Goal: Task Accomplishment & Management: Use online tool/utility

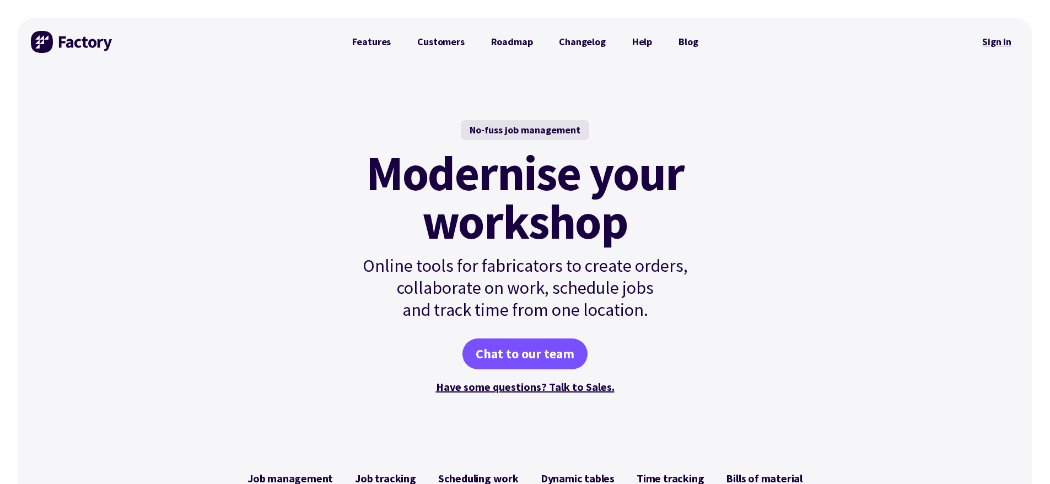
click at [999, 40] on link "Sign in" at bounding box center [997, 41] width 45 height 25
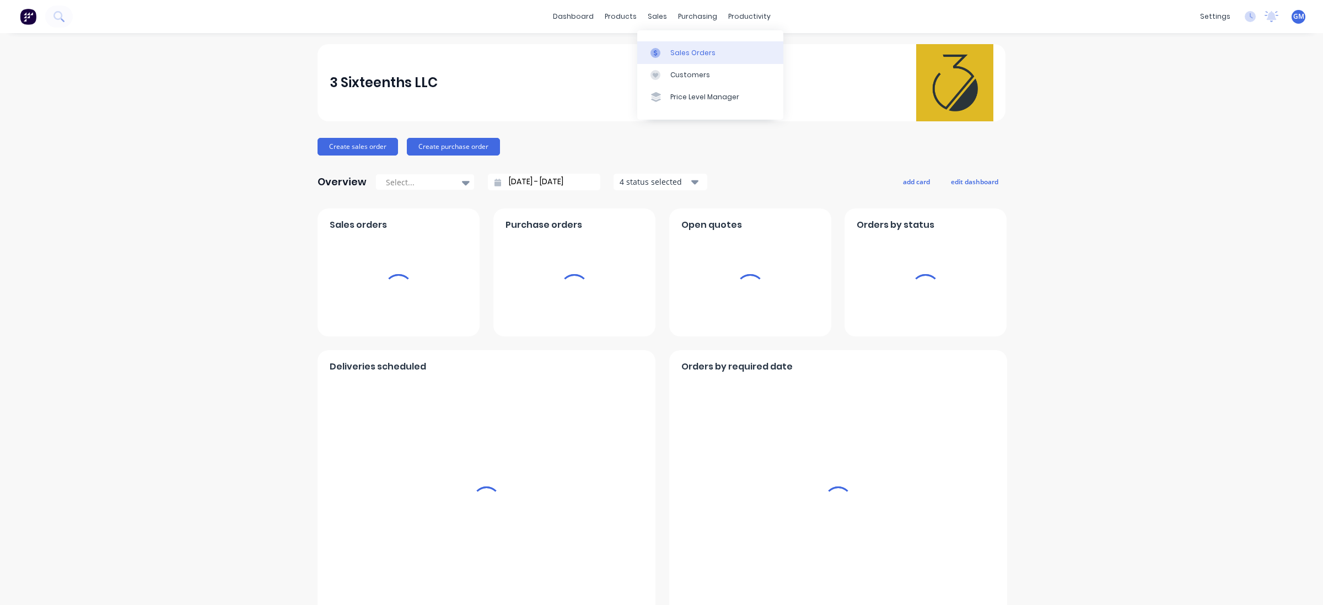
click at [676, 41] on link "Sales Orders" at bounding box center [710, 52] width 146 height 22
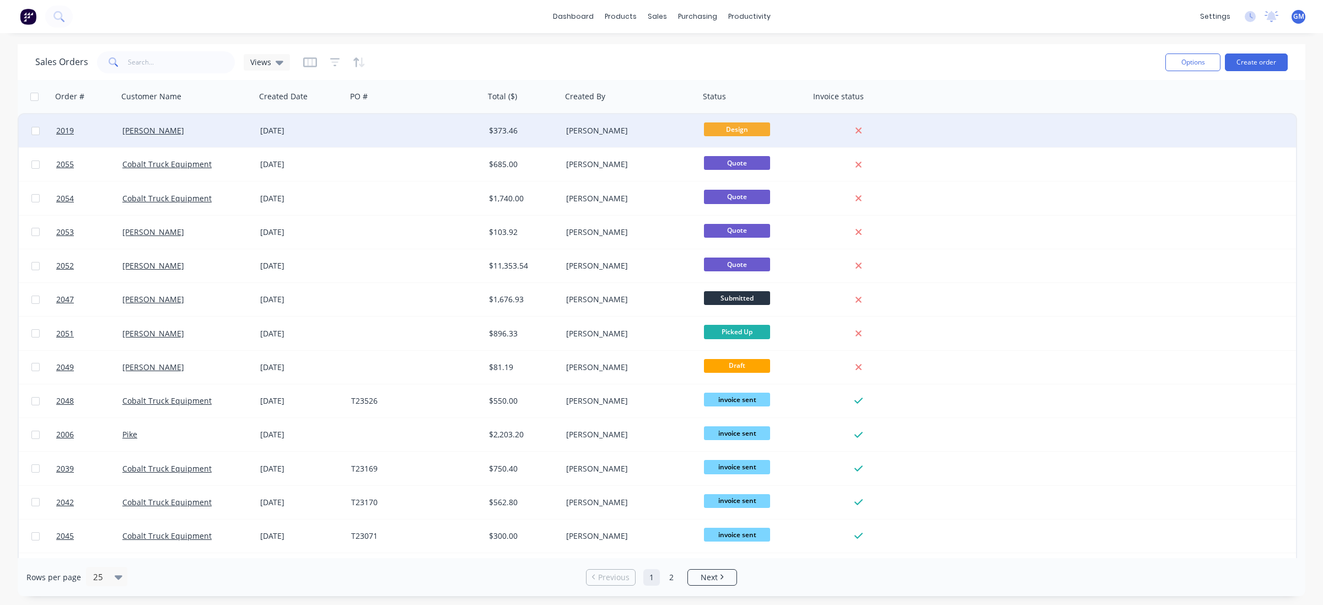
click at [339, 119] on div "[DATE]" at bounding box center [301, 130] width 91 height 33
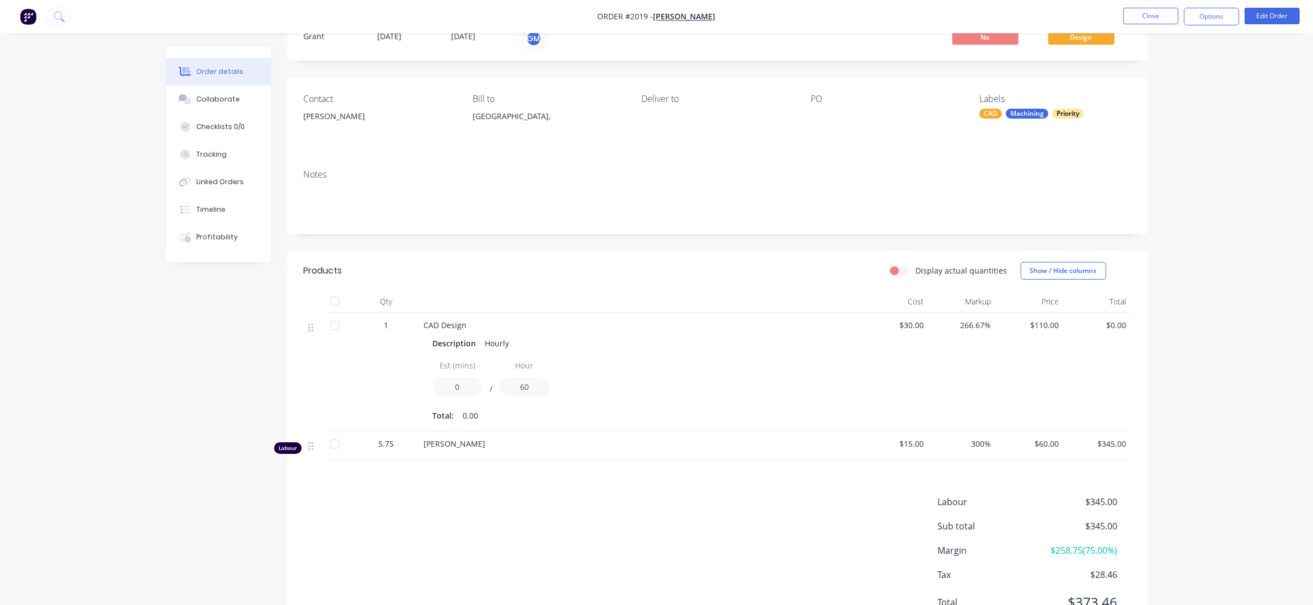
scroll to position [97, 0]
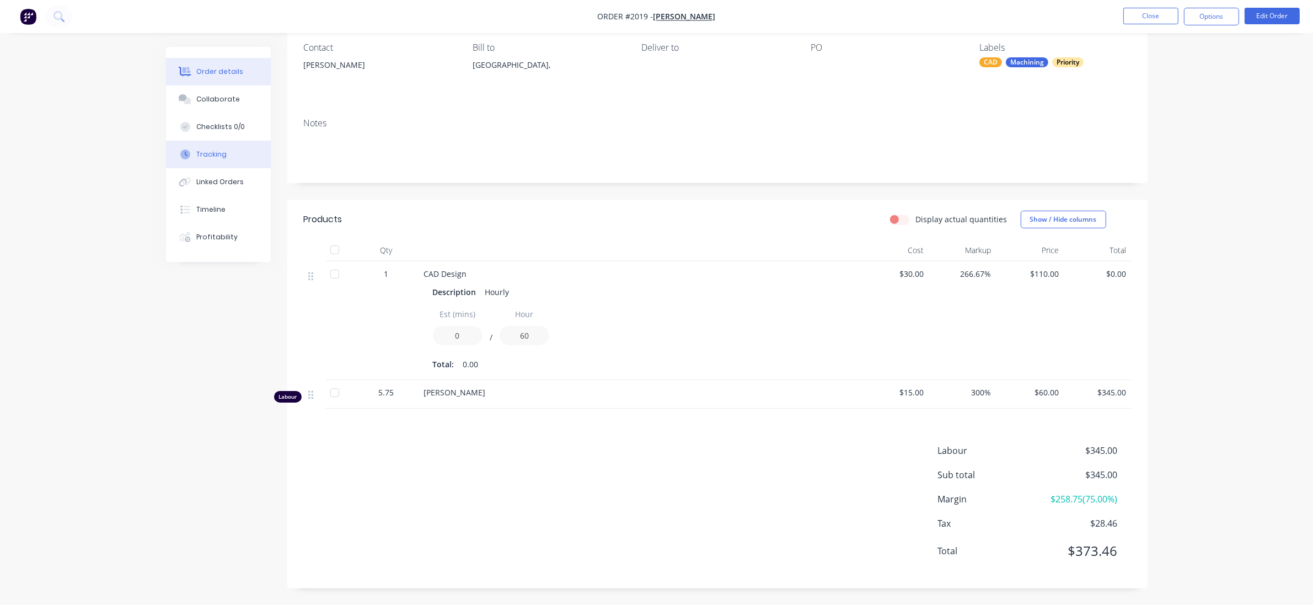
click at [213, 149] on div "Tracking" at bounding box center [211, 154] width 30 height 10
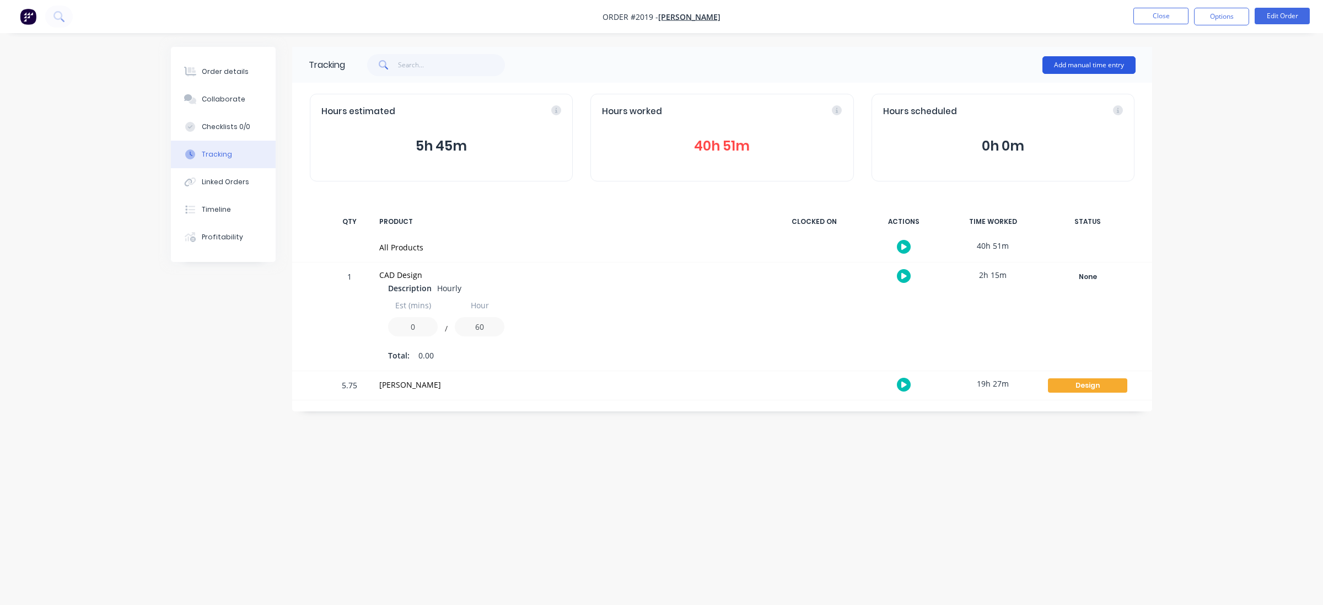
click at [1092, 63] on button "Add manual time entry" at bounding box center [1088, 65] width 93 height 18
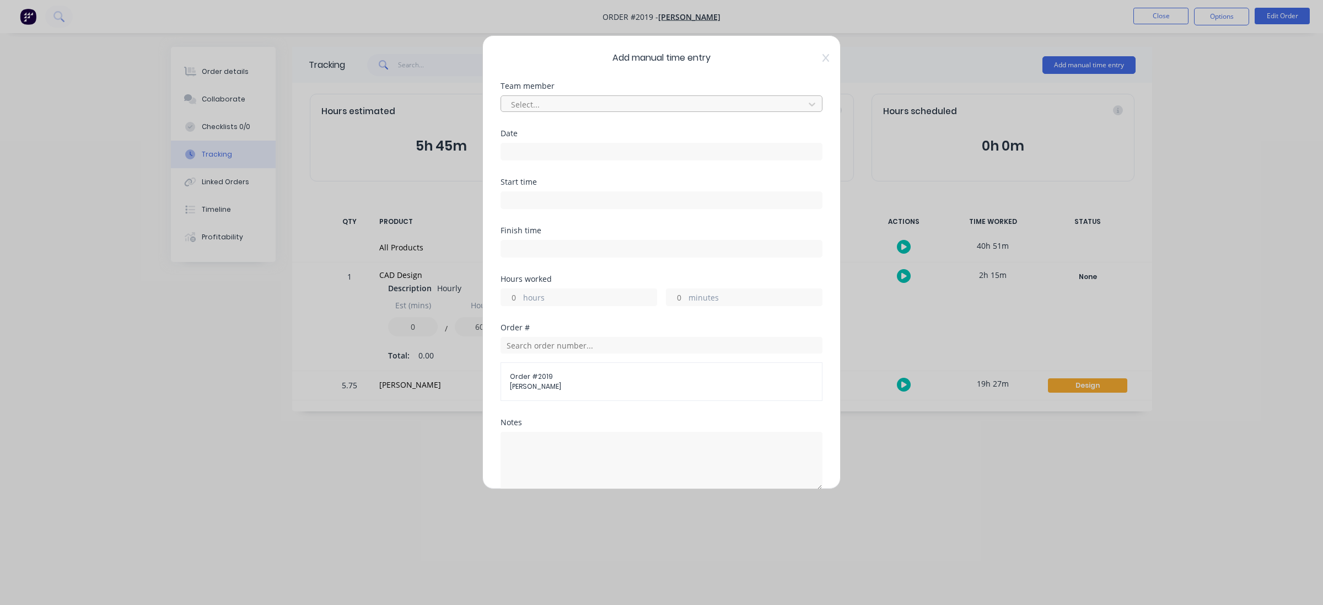
click at [615, 105] on div at bounding box center [654, 105] width 289 height 14
click at [581, 141] on div "[PERSON_NAME]" at bounding box center [656, 149] width 311 height 20
click at [546, 152] on input at bounding box center [661, 151] width 321 height 17
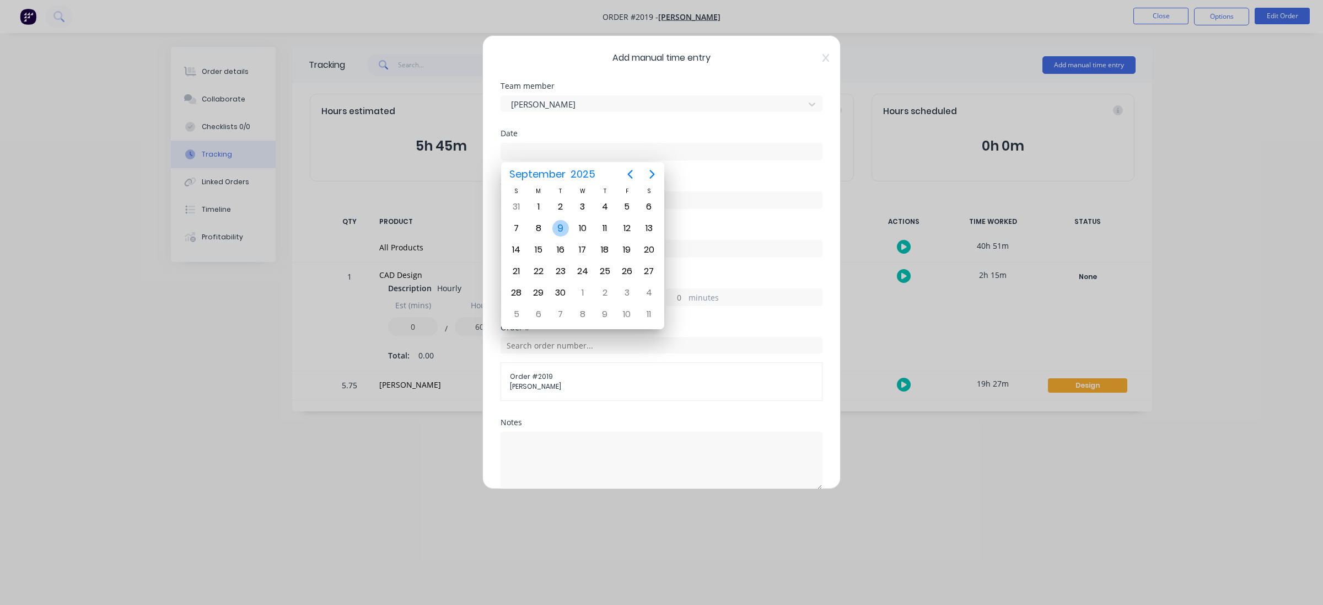
click at [565, 226] on div "9" at bounding box center [560, 228] width 17 height 17
type input "[DATE]"
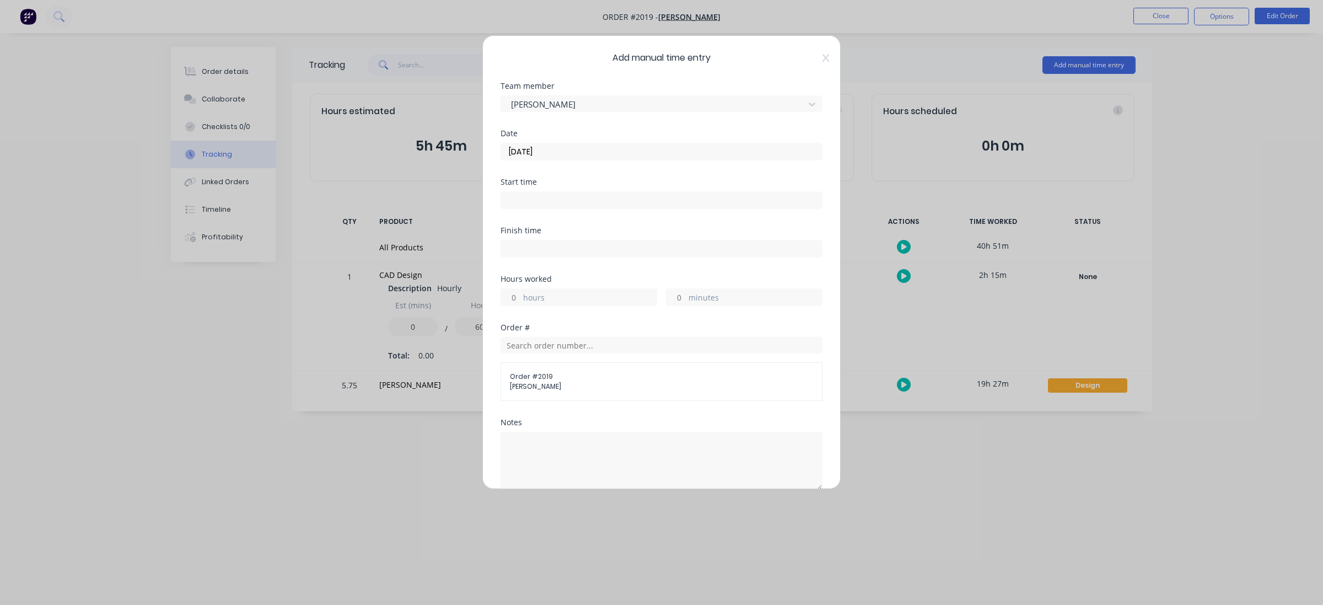
click at [552, 188] on div "Start time" at bounding box center [662, 193] width 322 height 31
click at [555, 198] on input at bounding box center [661, 200] width 321 height 17
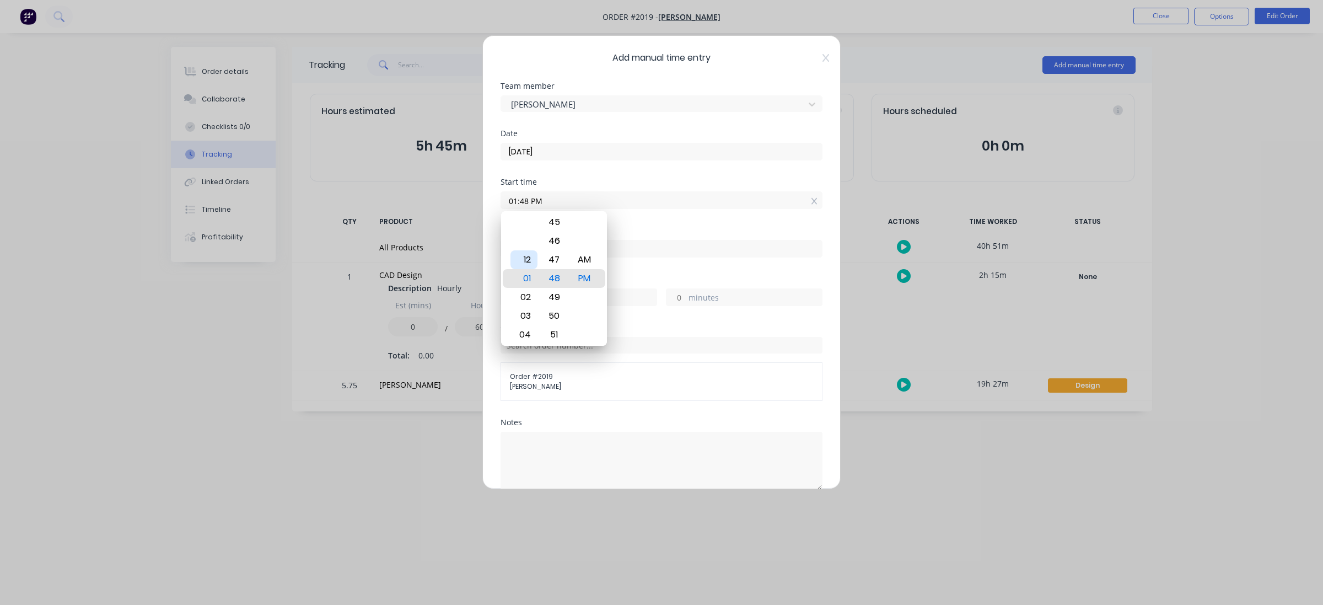
click at [533, 256] on div "12" at bounding box center [523, 259] width 27 height 19
drag, startPoint x: 553, startPoint y: 256, endPoint x: 546, endPoint y: 374, distance: 117.6
click at [546, 374] on body "Order #2019 - [PERSON_NAME] Close Options Edit Order Order details Collaborate …" at bounding box center [661, 302] width 1323 height 605
drag, startPoint x: 555, startPoint y: 254, endPoint x: 546, endPoint y: 343, distance: 89.7
click at [546, 289] on div "40" at bounding box center [554, 279] width 27 height 19
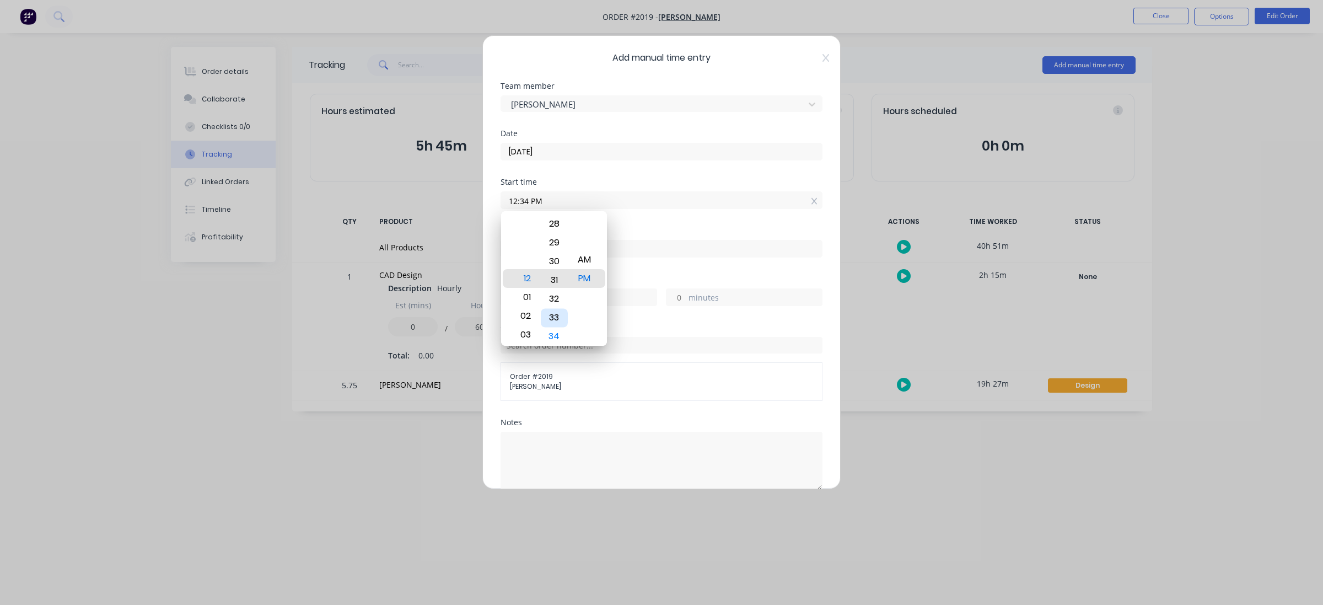
drag, startPoint x: 551, startPoint y: 257, endPoint x: 550, endPoint y: 332, distance: 75.0
click at [550, 327] on div "33" at bounding box center [554, 317] width 27 height 19
drag, startPoint x: 555, startPoint y: 251, endPoint x: 540, endPoint y: 351, distance: 101.4
click at [540, 351] on body "Order #2019 - [PERSON_NAME] Close Options Edit Order Order details Collaborate …" at bounding box center [661, 302] width 1323 height 605
drag, startPoint x: 560, startPoint y: 243, endPoint x: 580, endPoint y: 160, distance: 84.5
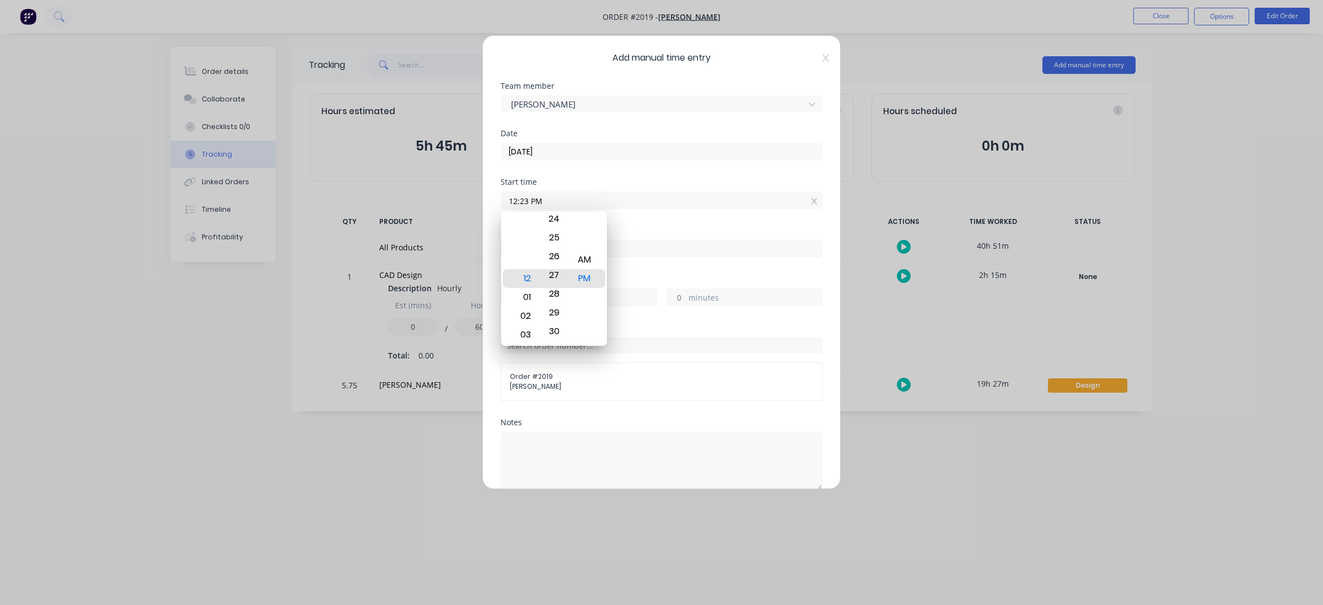
click at [580, 160] on body "Order #2019 - [PERSON_NAME] Close Options Edit Order Order details Collaborate …" at bounding box center [661, 302] width 1323 height 605
drag, startPoint x: 555, startPoint y: 277, endPoint x: 557, endPoint y: 222, distance: 55.7
click at [557, 222] on div "27" at bounding box center [554, 222] width 27 height 19
type input "12:30 PM"
click at [648, 238] on div at bounding box center [662, 247] width 322 height 20
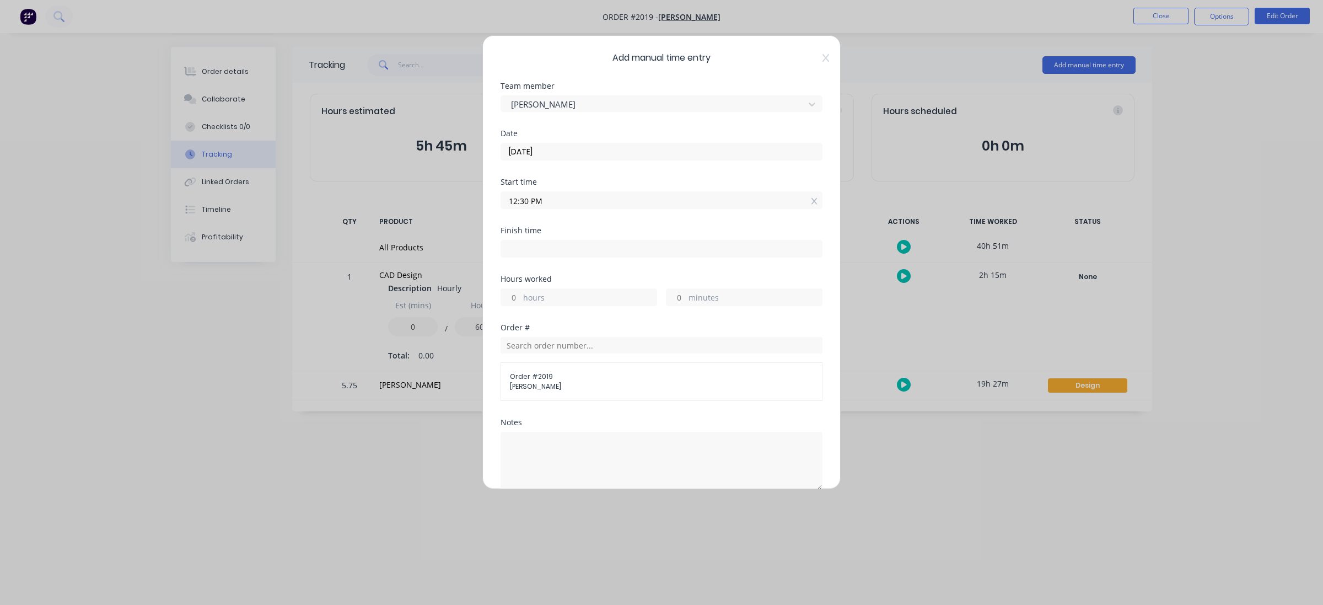
click at [577, 297] on label "hours" at bounding box center [589, 299] width 133 height 14
click at [520, 297] on input "hours" at bounding box center [510, 297] width 19 height 17
type input "1"
type input "01:30 PM"
click at [579, 488] on div "Notes" at bounding box center [662, 462] width 322 height 89
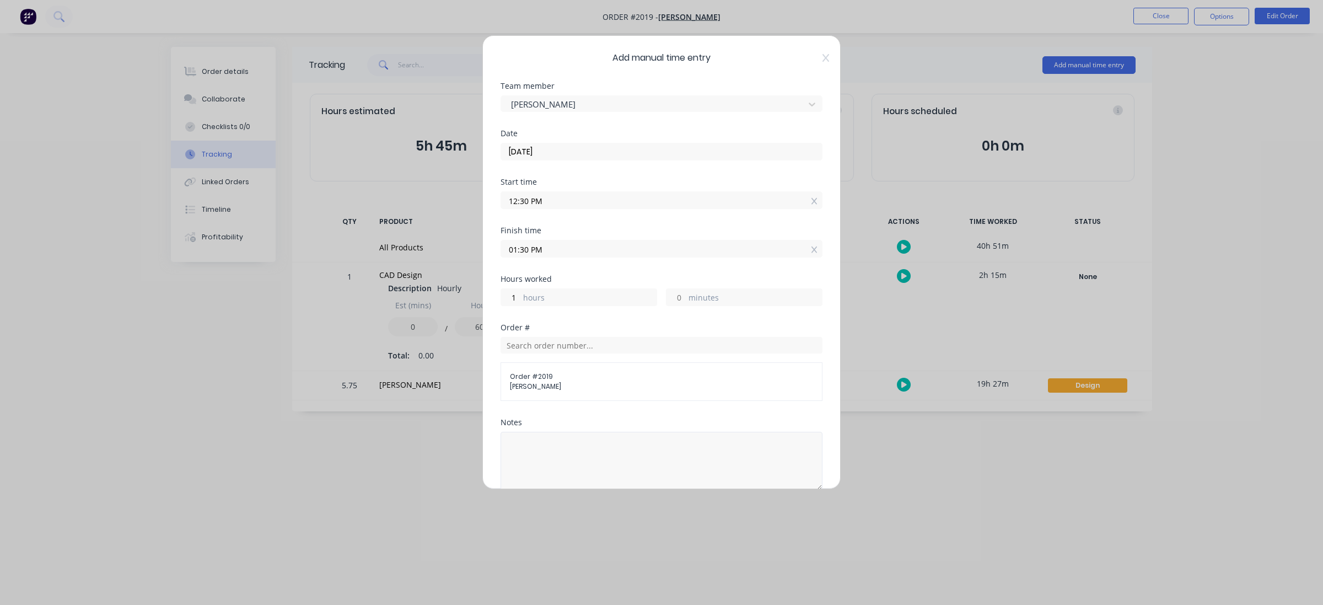
scroll to position [139, 0]
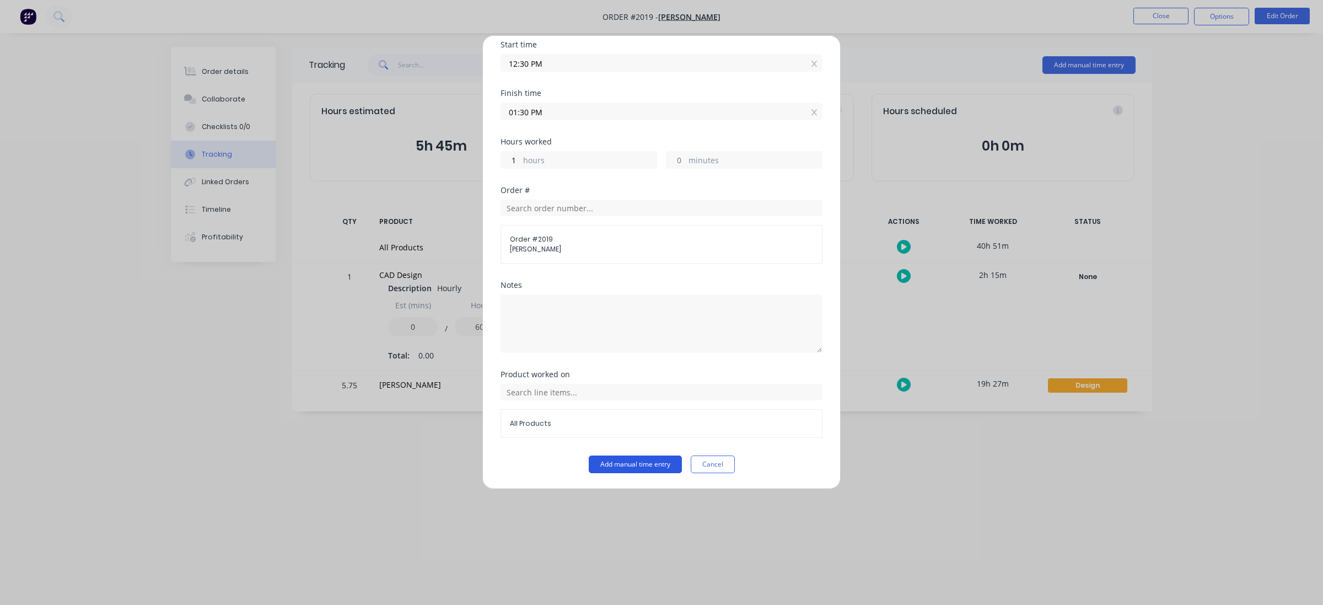
click at [636, 456] on button "Add manual time entry" at bounding box center [635, 464] width 93 height 18
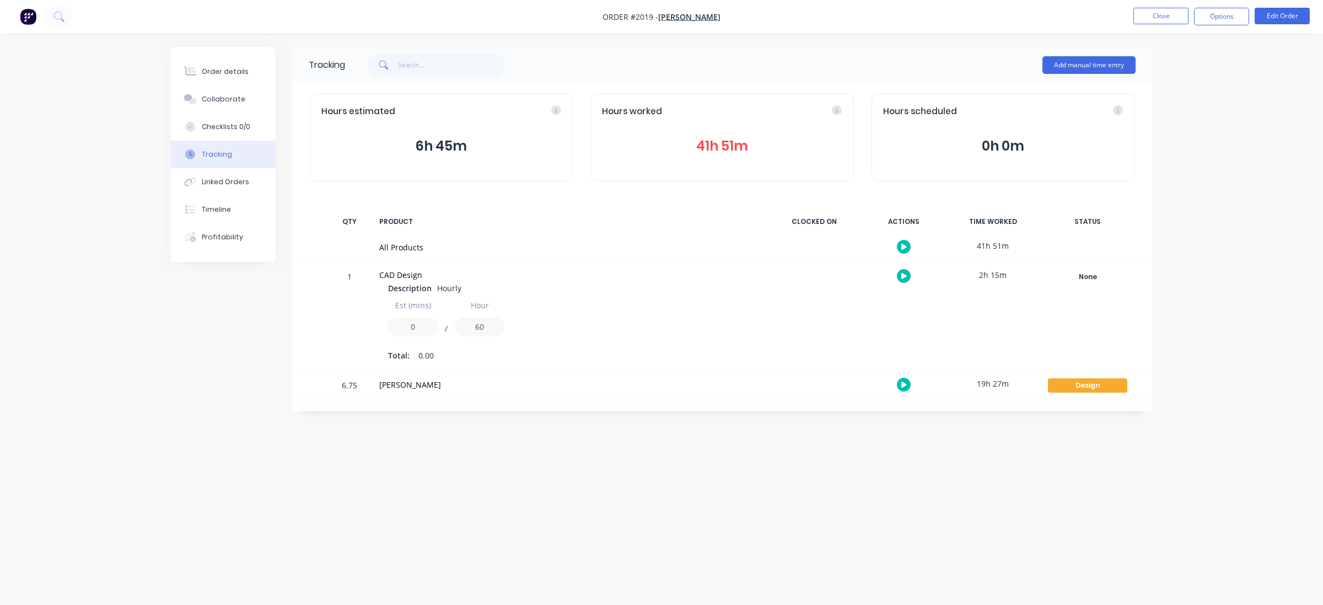
click at [466, 472] on div "Tracking Add manual time entry Hours estimated 6h 45m Hours worked 41h 51m Hour…" at bounding box center [661, 281] width 981 height 469
